Goal: Task Accomplishment & Management: Manage account settings

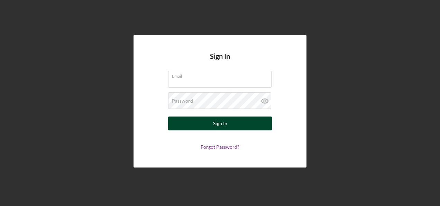
type input "[EMAIL_ADDRESS][DOMAIN_NAME]"
click at [220, 125] on div "Sign In" at bounding box center [220, 123] width 14 height 14
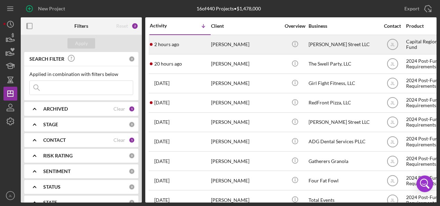
click at [230, 42] on div "[PERSON_NAME]" at bounding box center [245, 44] width 69 height 18
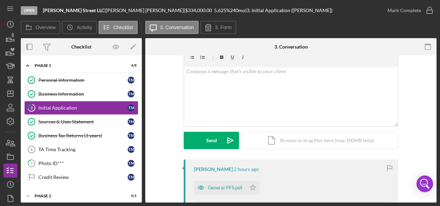
scroll to position [69, 0]
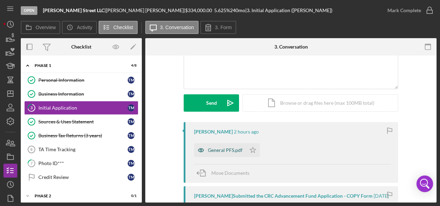
click at [221, 152] on div "General PFS.pdf" at bounding box center [225, 150] width 35 height 6
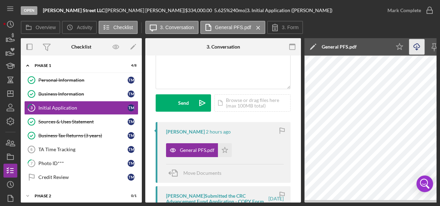
click at [419, 46] on icon "Icon/Download" at bounding box center [417, 47] width 16 height 16
click at [67, 117] on link "Sources & Uses Statement Sources & Uses Statement T M" at bounding box center [81, 122] width 114 height 14
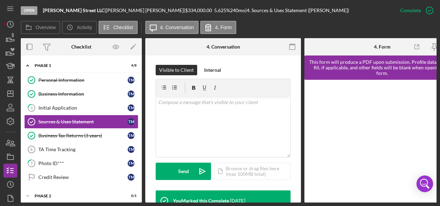
scroll to position [208, 0]
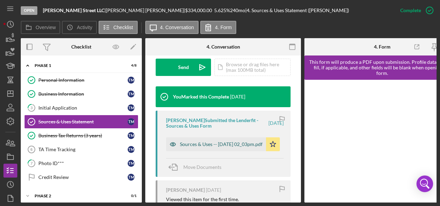
click at [200, 142] on div "Sources & Uses -- [DATE] 02_03pm.pdf" at bounding box center [221, 144] width 83 height 6
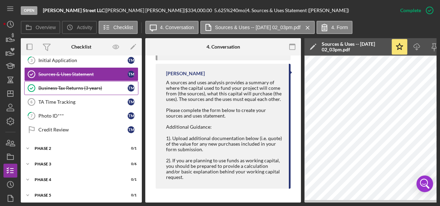
scroll to position [0, 0]
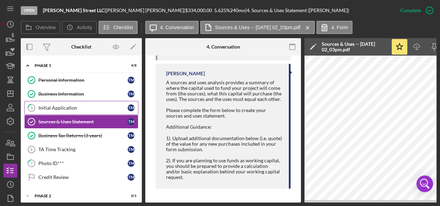
click at [63, 106] on div "Initial Application" at bounding box center [82, 108] width 89 height 6
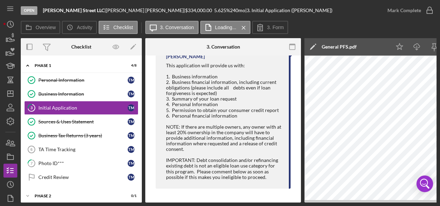
scroll to position [322, 0]
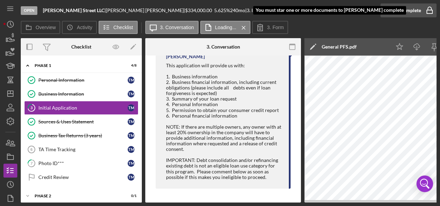
click at [402, 9] on div "Mark Complete" at bounding box center [405, 10] width 34 height 14
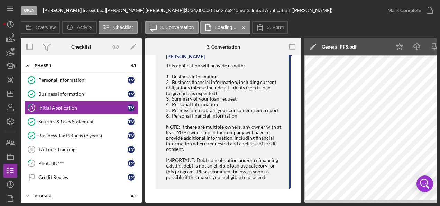
click at [379, 48] on div "Icon/Edit General PFS.pdf" at bounding box center [348, 46] width 87 height 17
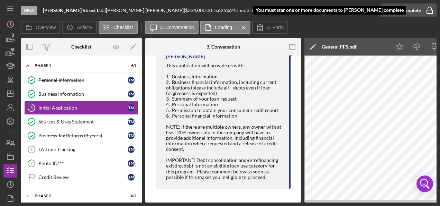
click at [417, 11] on div "Mark Complete" at bounding box center [405, 10] width 34 height 14
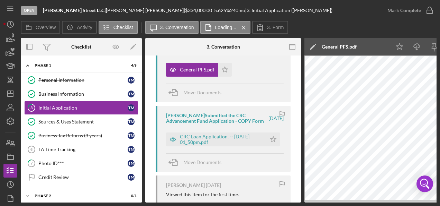
scroll to position [0, 0]
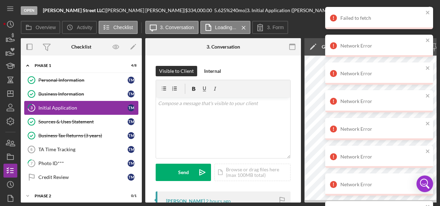
click at [65, 105] on div "Initial Application" at bounding box center [82, 108] width 89 height 6
click at [429, 12] on icon "close" at bounding box center [428, 13] width 5 height 6
click at [307, 27] on div "Overview Icon/History Activity Checklist Icon/Message 3. Conversation Loading..…" at bounding box center [229, 28] width 416 height 14
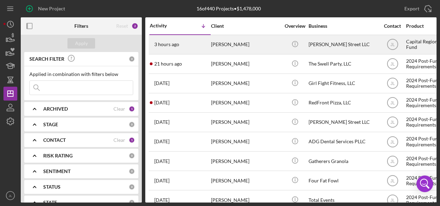
click at [185, 44] on div "3 hours ago Tim McCann" at bounding box center [180, 44] width 61 height 18
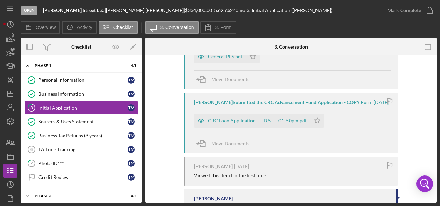
scroll to position [173, 0]
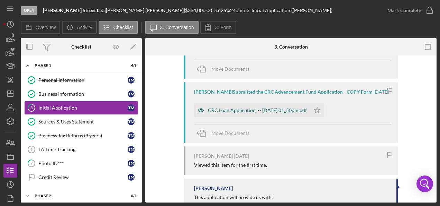
click at [262, 111] on div "CRC Loan Application. -- [DATE] 01_50pm.pdf" at bounding box center [257, 110] width 99 height 6
